Goal: Information Seeking & Learning: Learn about a topic

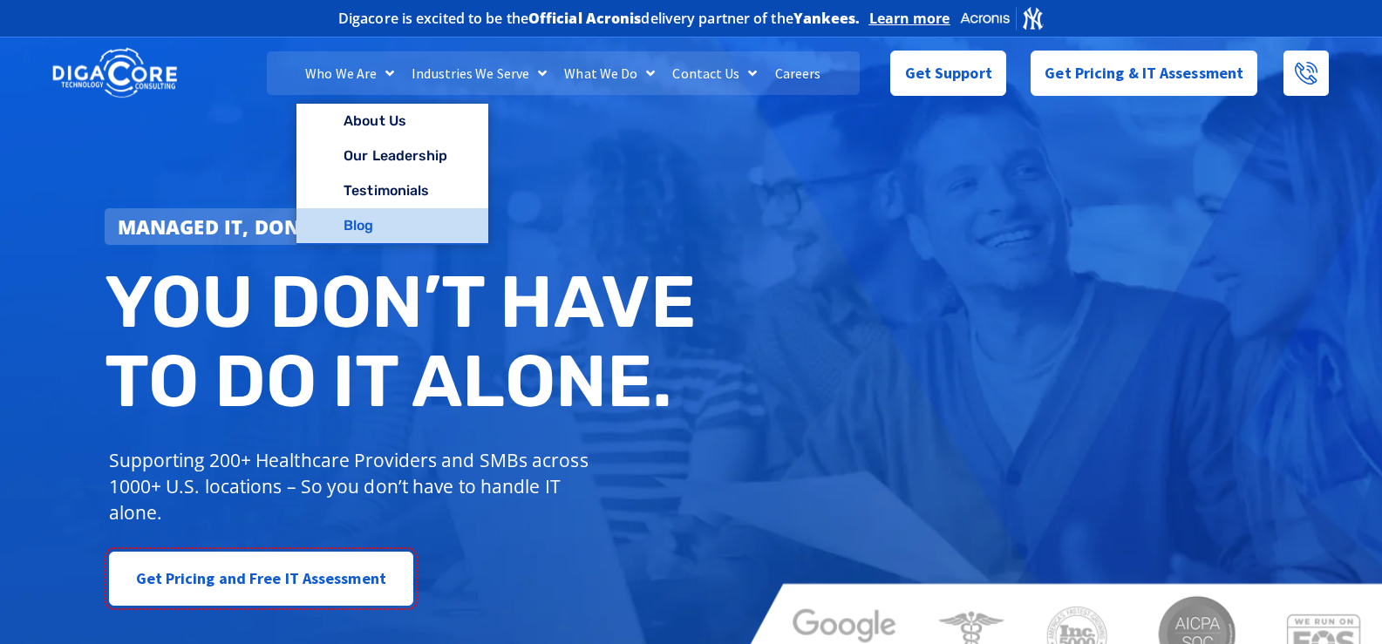
click at [365, 221] on link "Blog" at bounding box center [391, 225] width 191 height 35
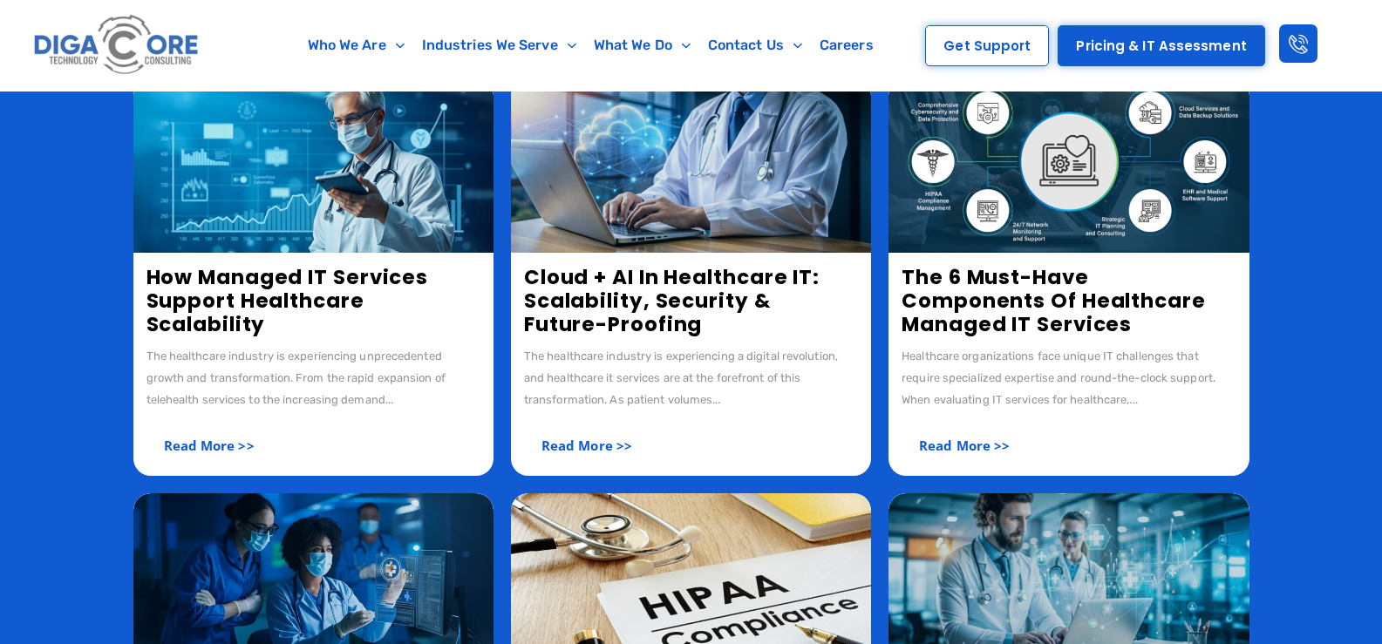
scroll to position [349, 0]
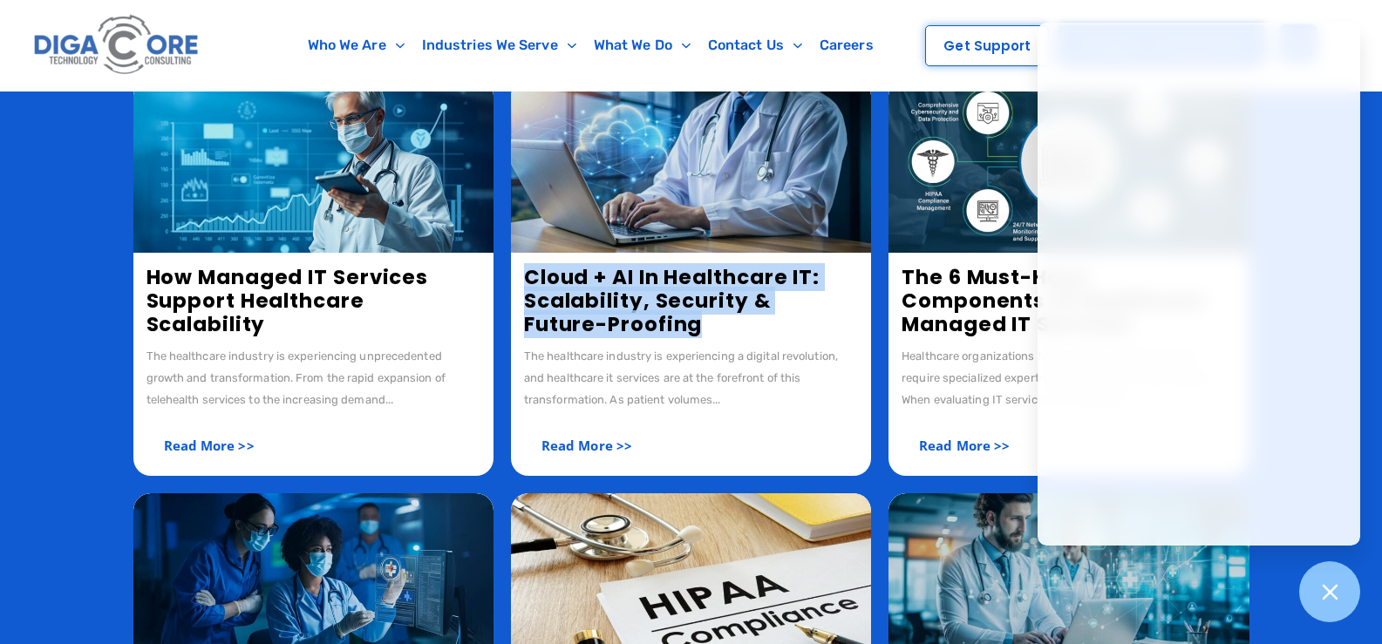
copy link "Cloud + AI in Healthcare IT: Scalability, Security & Future-Proofing"
drag, startPoint x: 521, startPoint y: 266, endPoint x: 628, endPoint y: 329, distance: 123.5
click at [628, 329] on div "Cloud + AI in Healthcare IT: Scalability, Security & Future-Proofing The health…" at bounding box center [691, 364] width 360 height 223
click at [1339, 579] on div at bounding box center [1330, 593] width 64 height 64
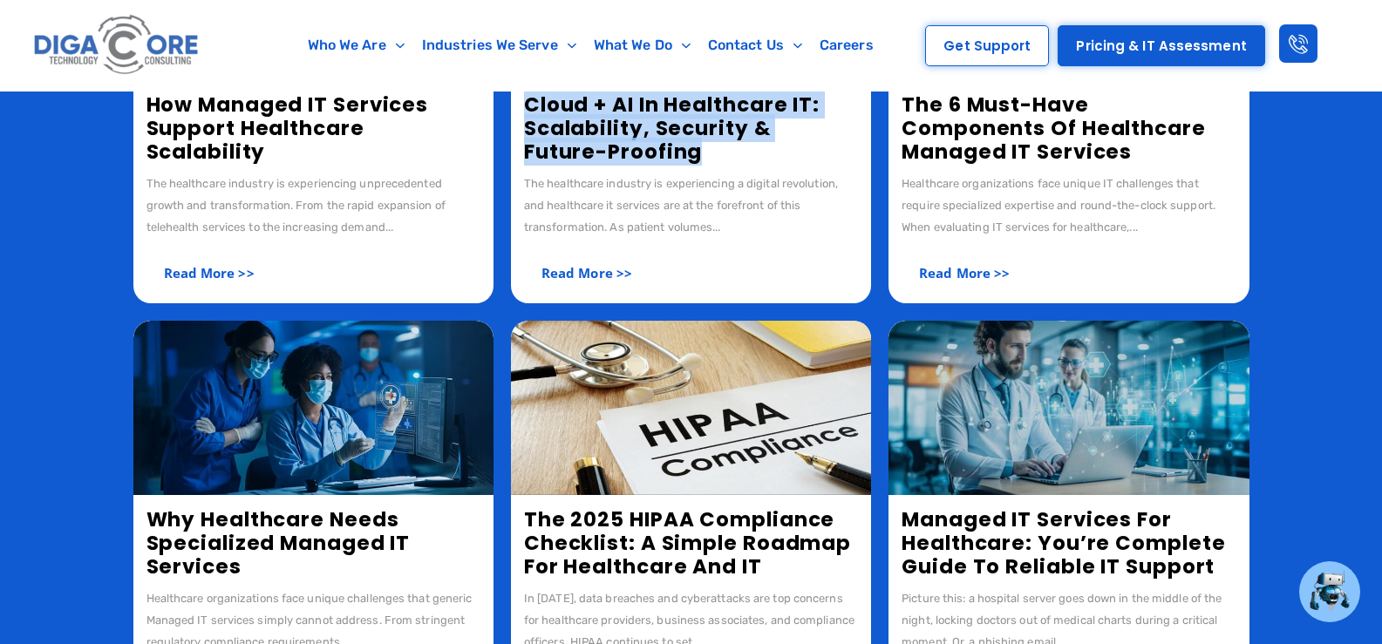
scroll to position [697, 0]
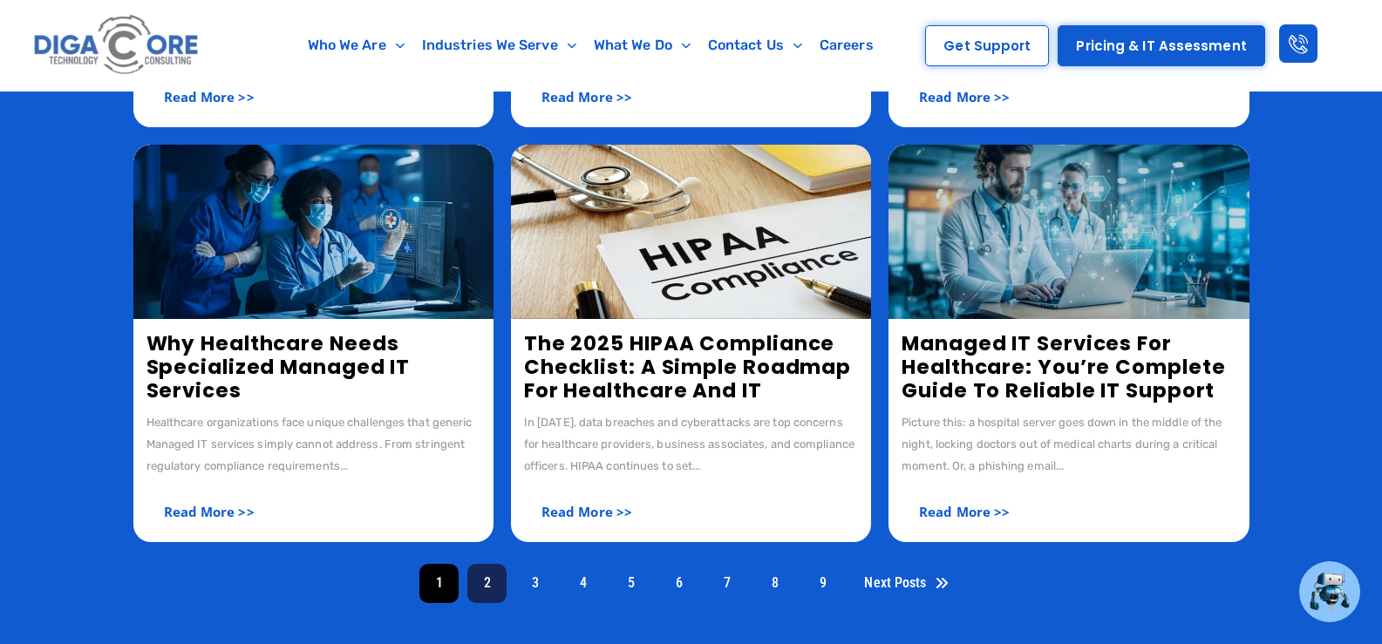
click at [493, 584] on link "2" at bounding box center [486, 583] width 39 height 39
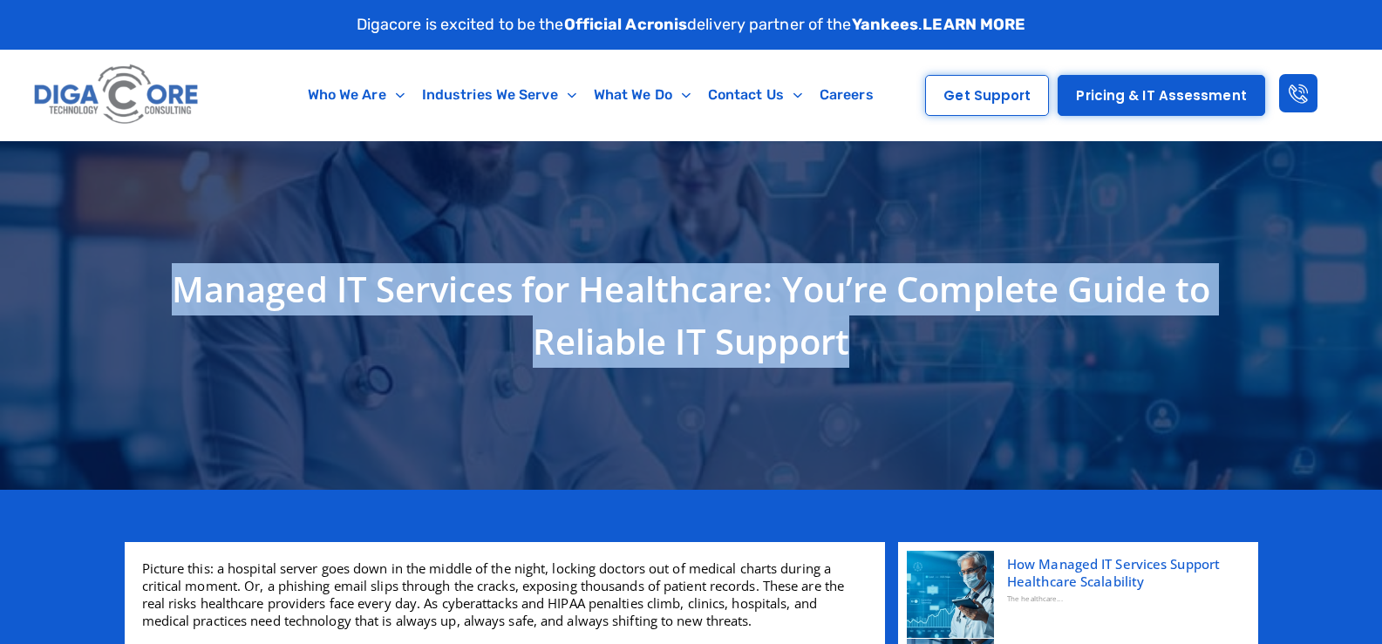
click at [176, 295] on h1 "Managed IT Services for Healthcare: You’re Complete Guide to Reliable IT Support" at bounding box center [691, 315] width 1116 height 105
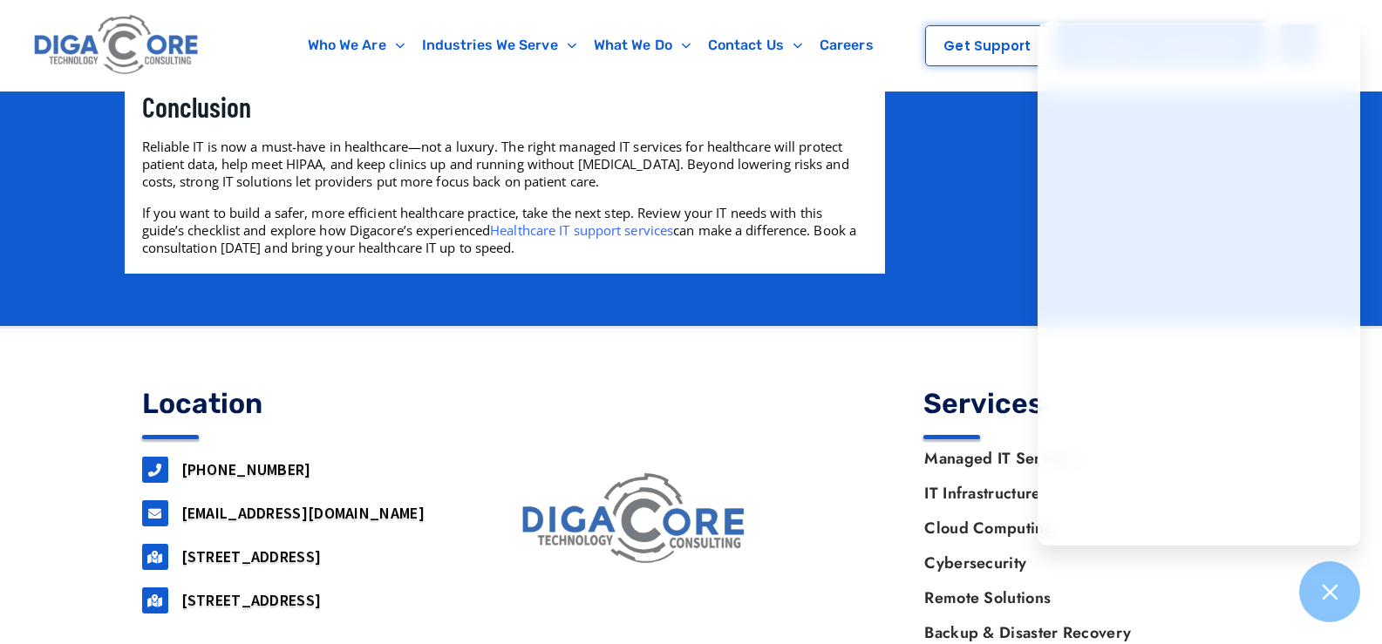
scroll to position [3087, 0]
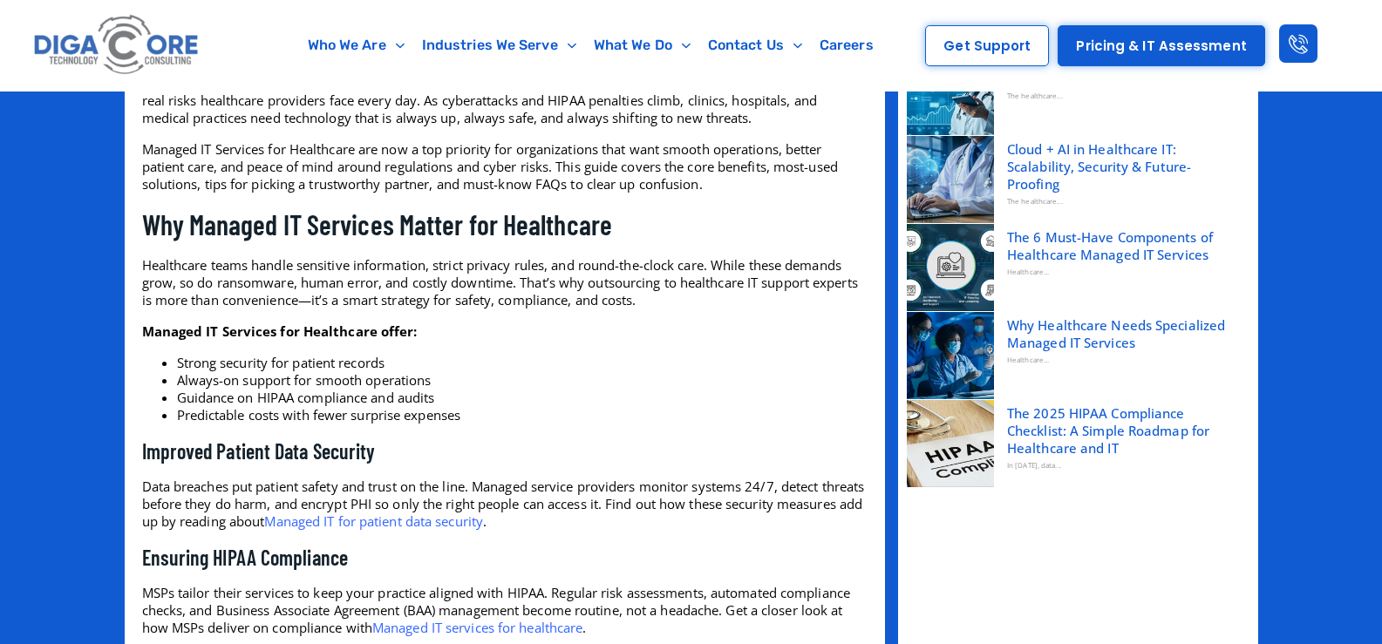
scroll to position [503, 0]
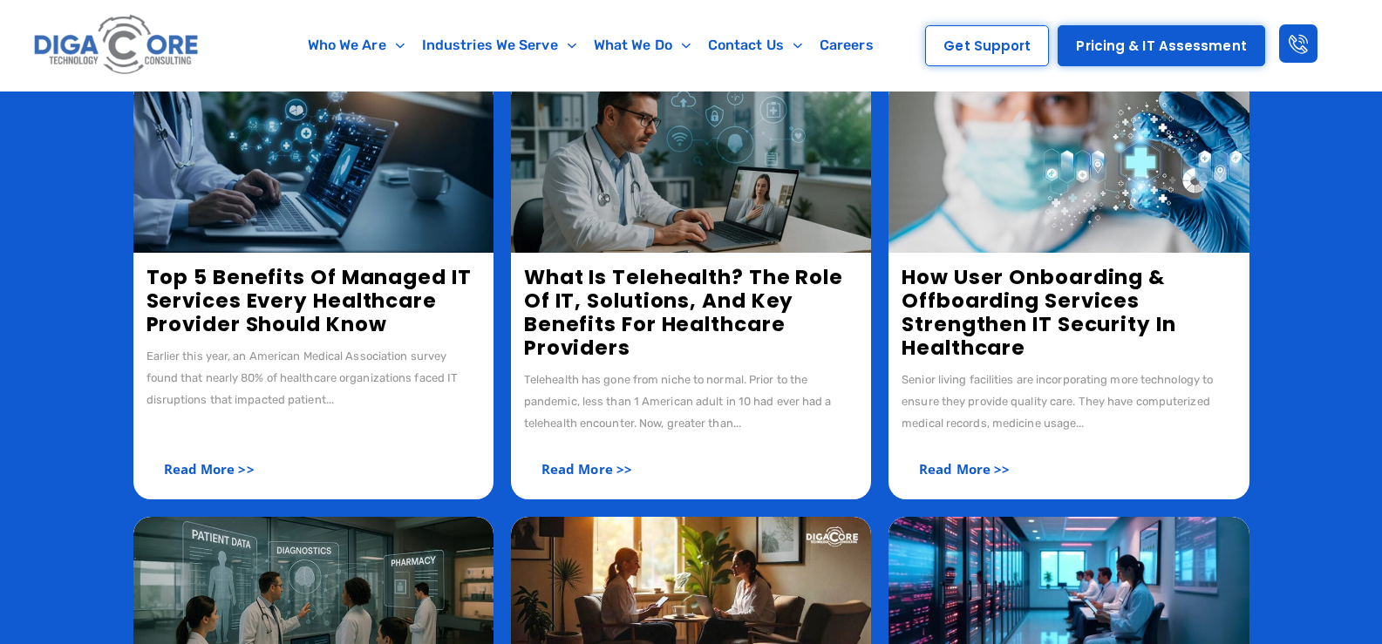
scroll to position [349, 0]
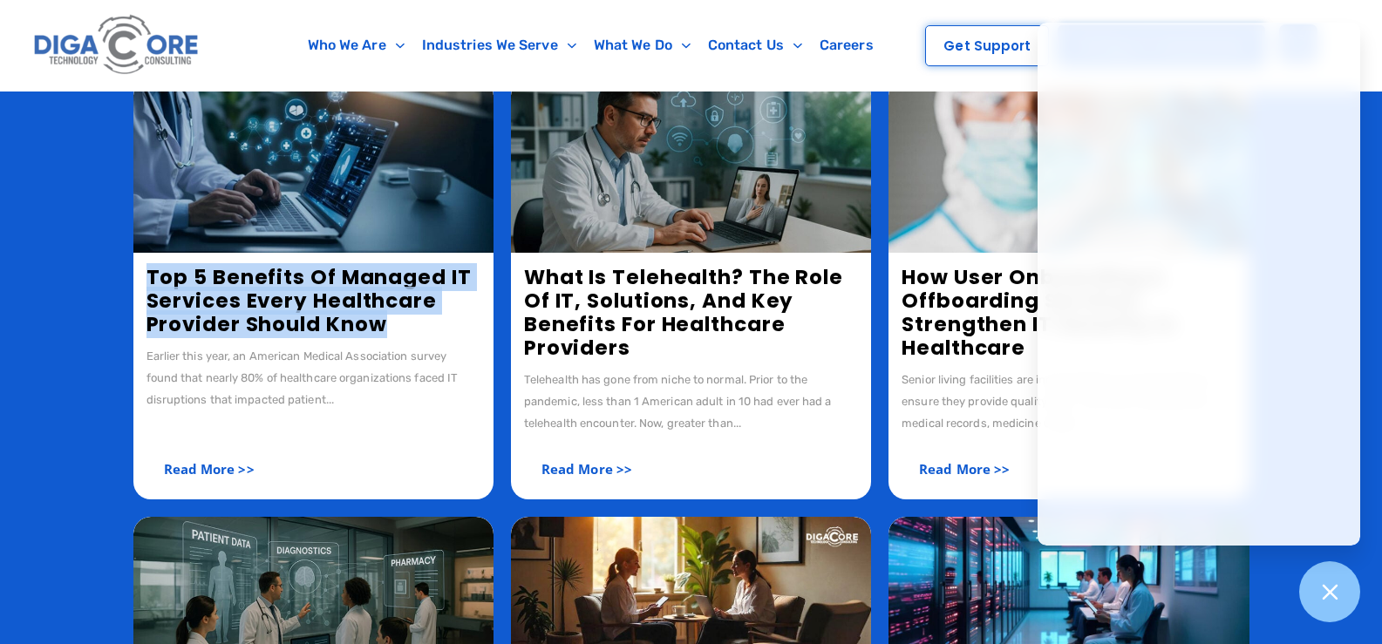
drag, startPoint x: 129, startPoint y: 270, endPoint x: 402, endPoint y: 323, distance: 277.8
click at [402, 323] on div "Top 5 Benefits of Managed IT Services Every Healthcare Provider Should Know Ear…" at bounding box center [691, 541] width 1133 height 942
copy link "Top 5 Benefits of Managed IT Services Every Healthcare Provider Should Know"
